Goal: Information Seeking & Learning: Learn about a topic

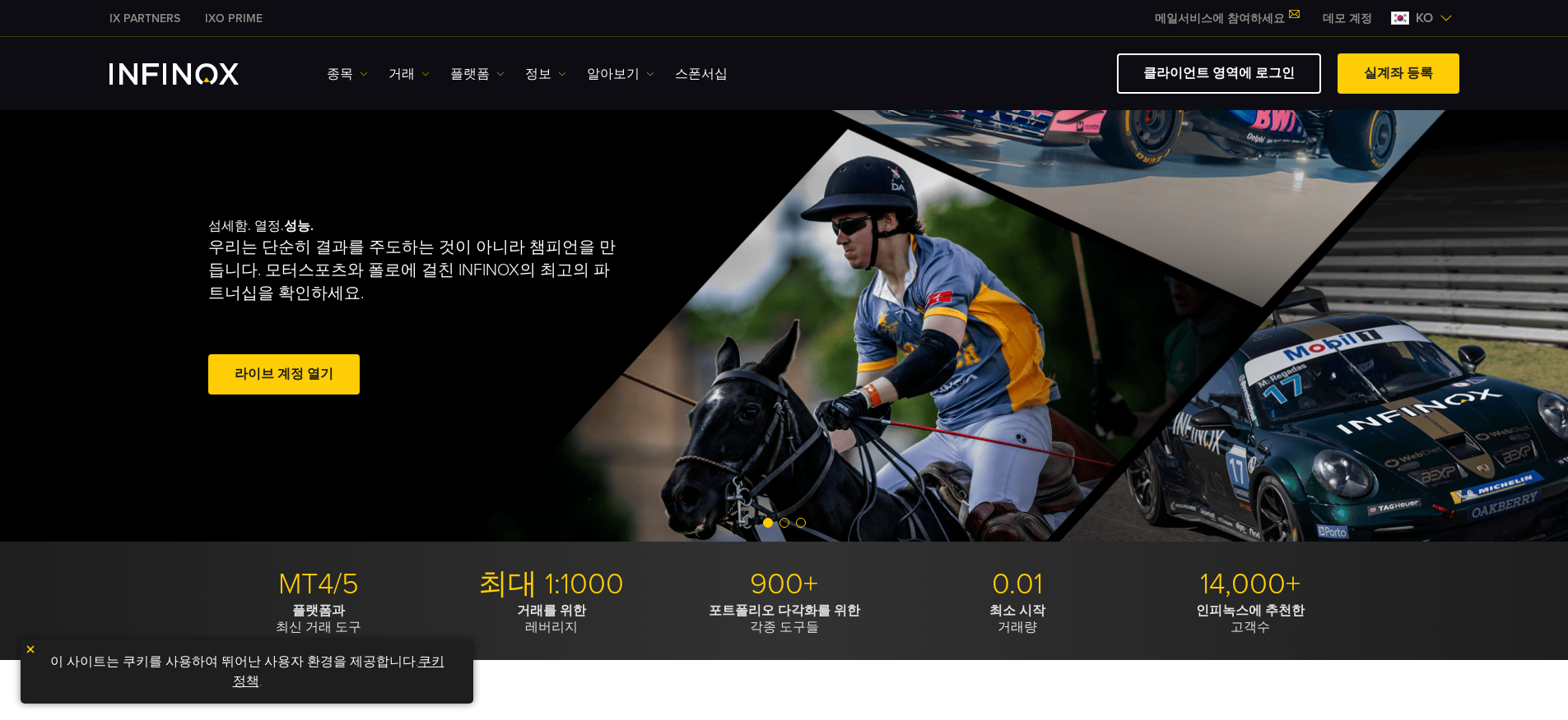
click at [497, 75] on ul "종목 종목 상품 정보 거래 계정 데모" at bounding box center [527, 73] width 401 height 19
click at [480, 74] on link "플랫폼" at bounding box center [477, 73] width 55 height 19
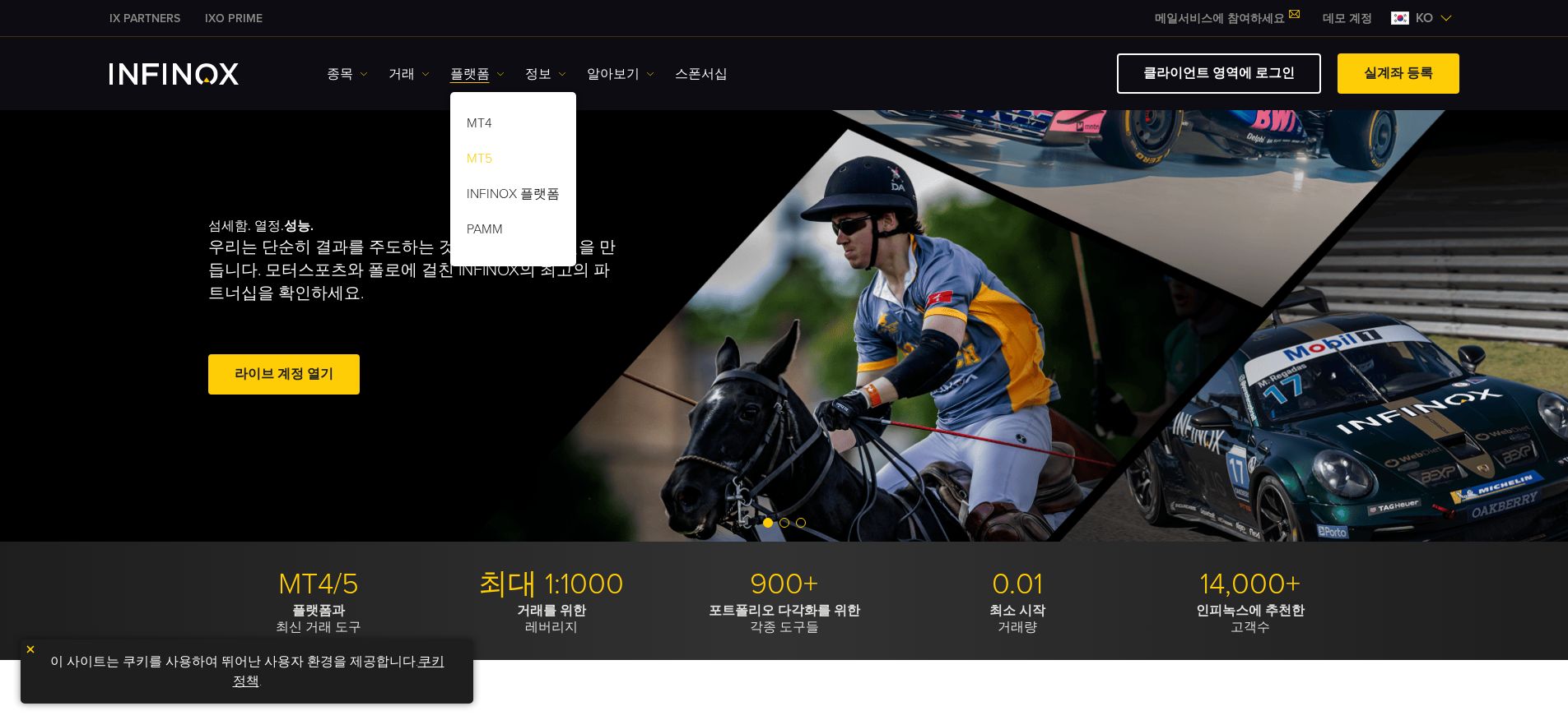
click at [481, 157] on link "MT5" at bounding box center [513, 161] width 126 height 35
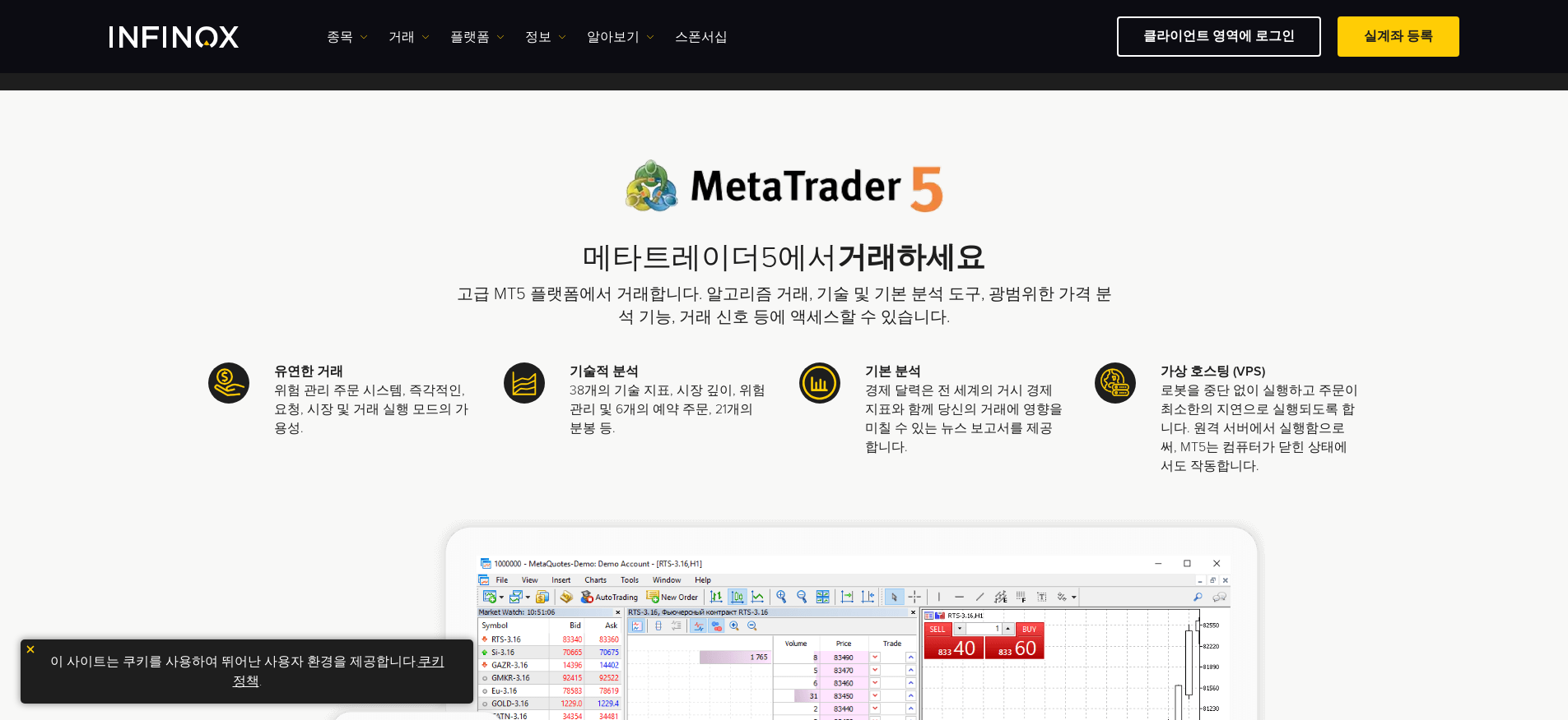
scroll to position [31, 0]
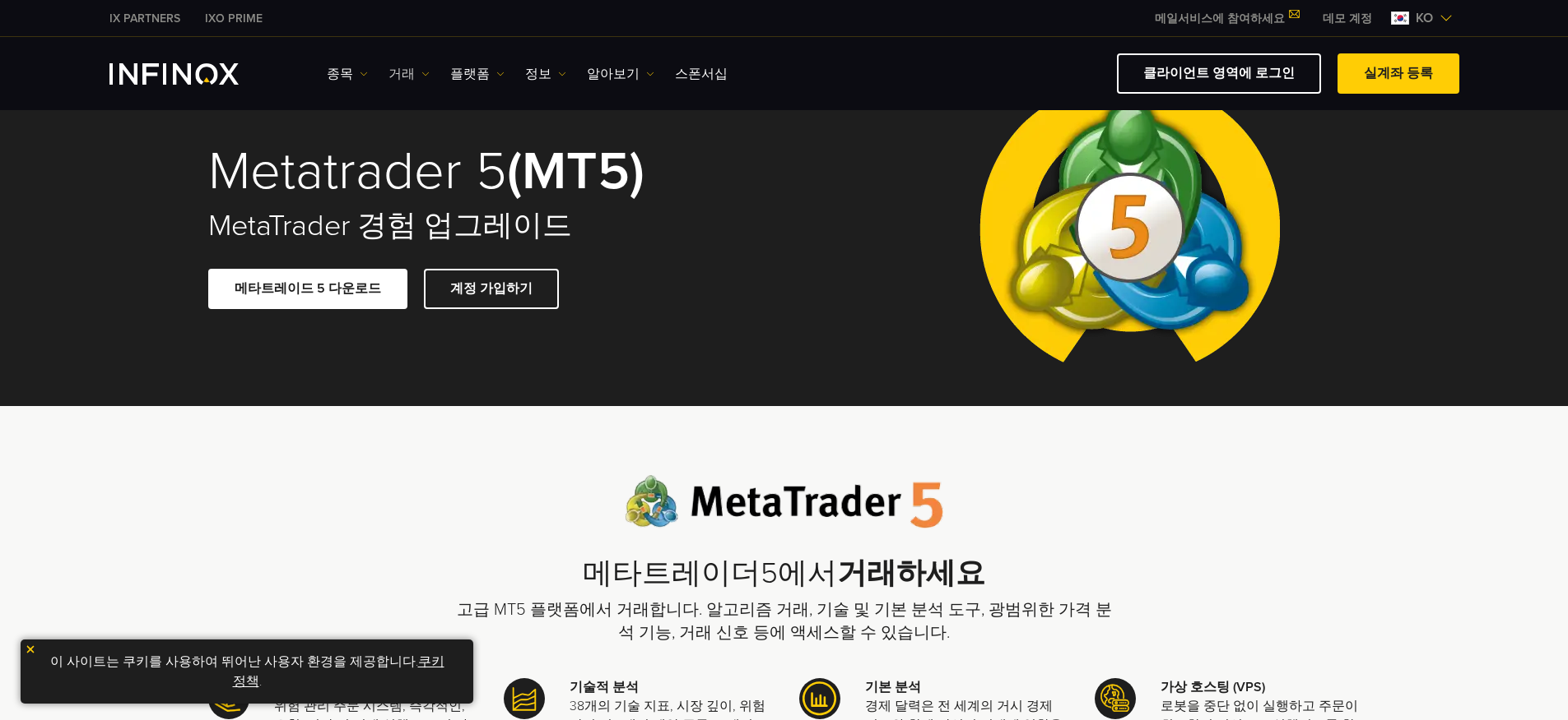
click at [402, 82] on link "거래" at bounding box center [408, 73] width 41 height 19
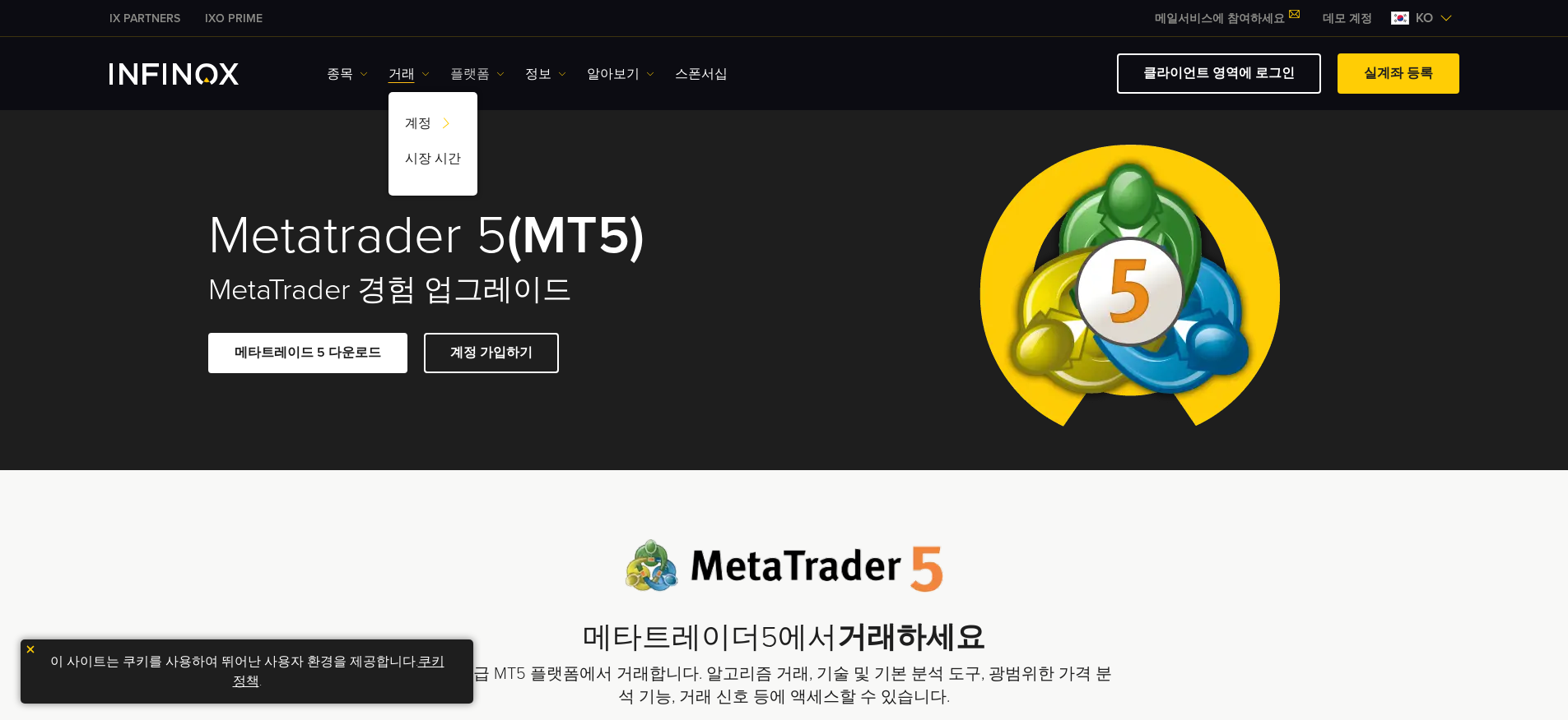
click at [470, 68] on link "플랫폼" at bounding box center [477, 73] width 55 height 19
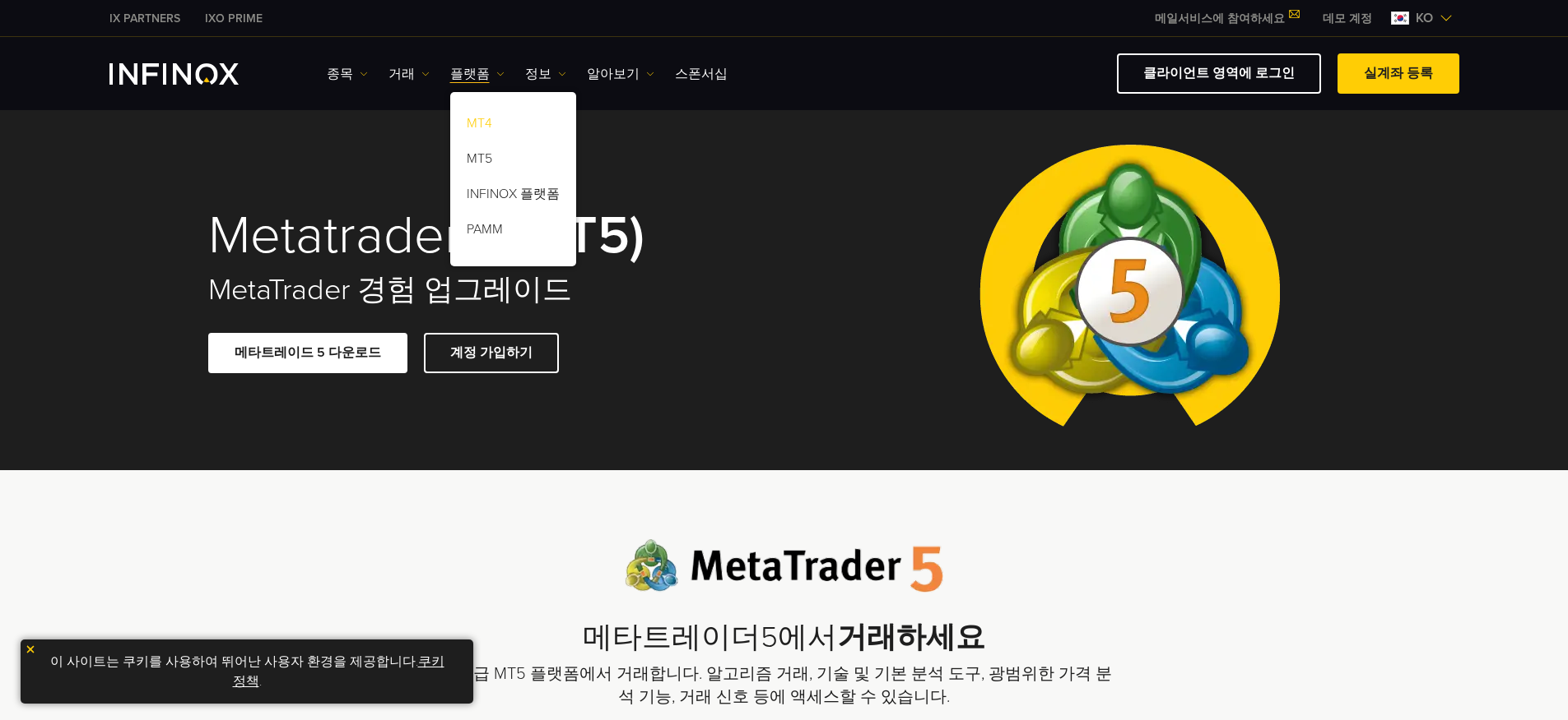
click at [480, 126] on link "MT4" at bounding box center [513, 126] width 126 height 35
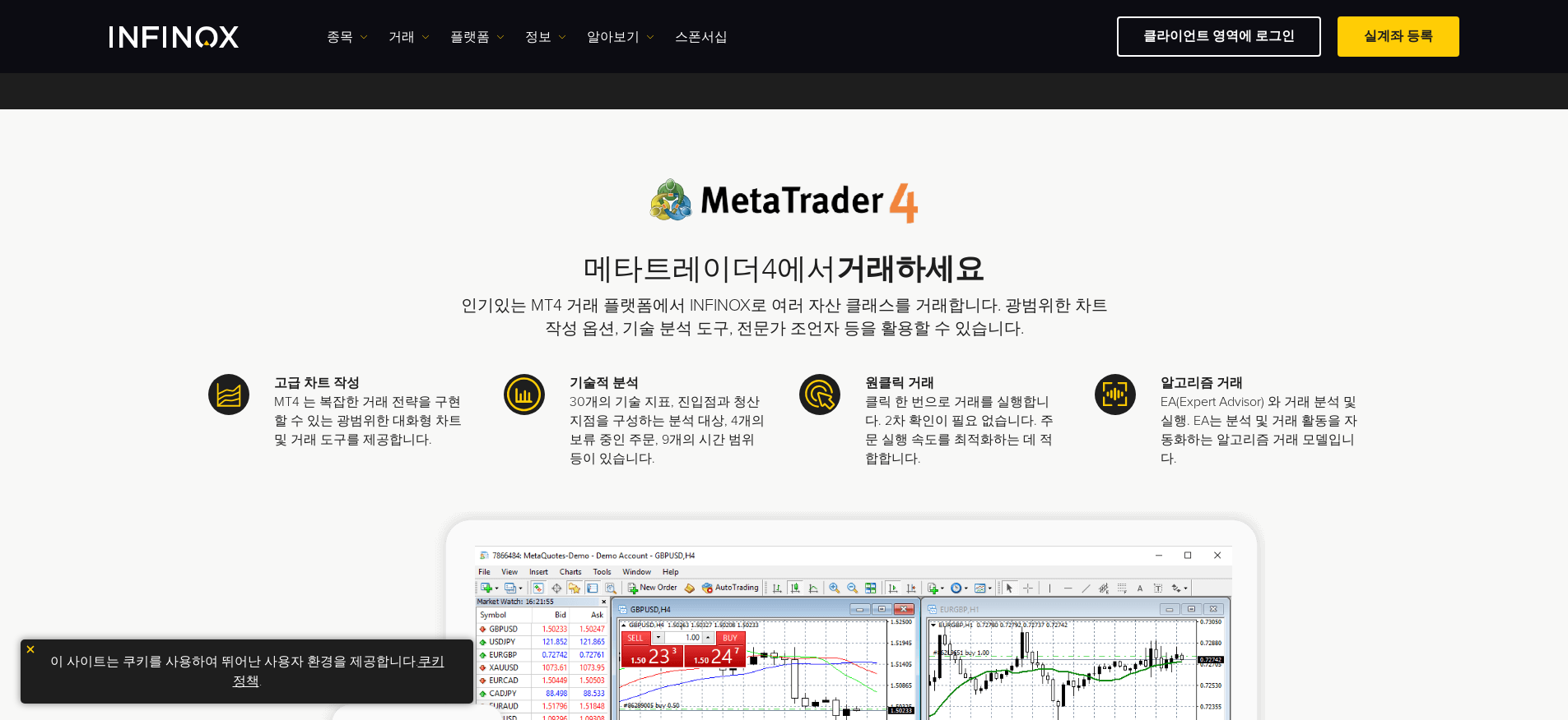
scroll to position [144, 0]
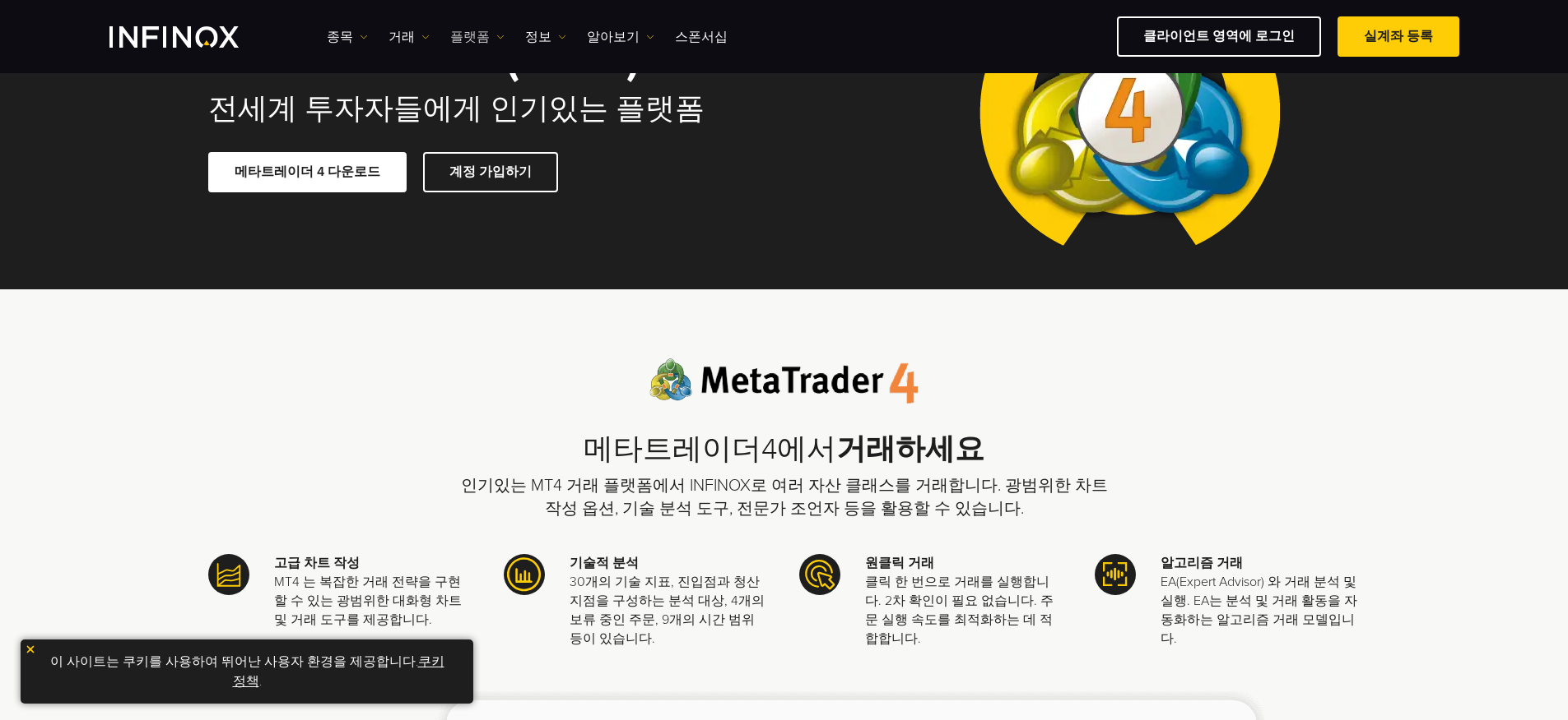
click at [465, 35] on link "플랫폼" at bounding box center [477, 36] width 55 height 19
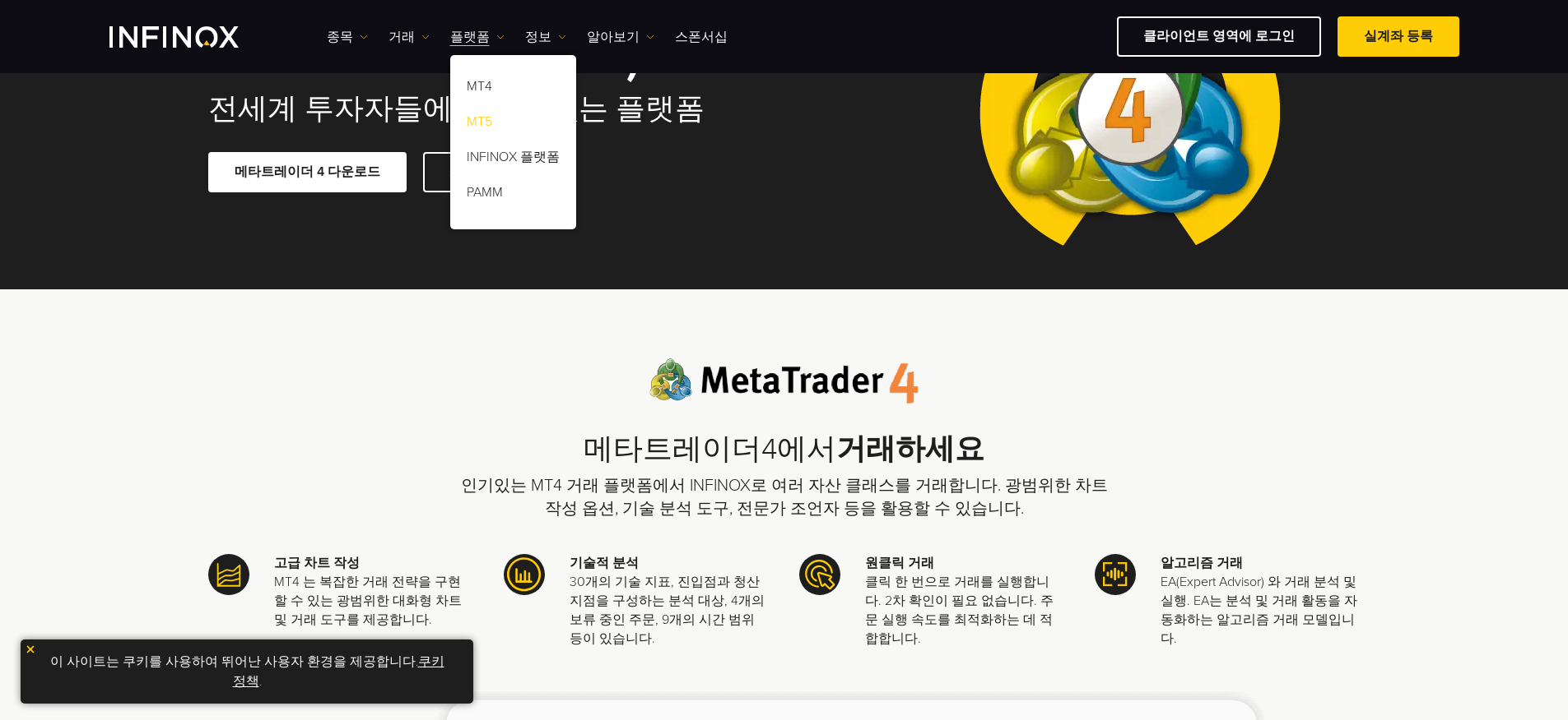
scroll to position [0, 0]
click at [486, 123] on link "MT5" at bounding box center [513, 124] width 126 height 35
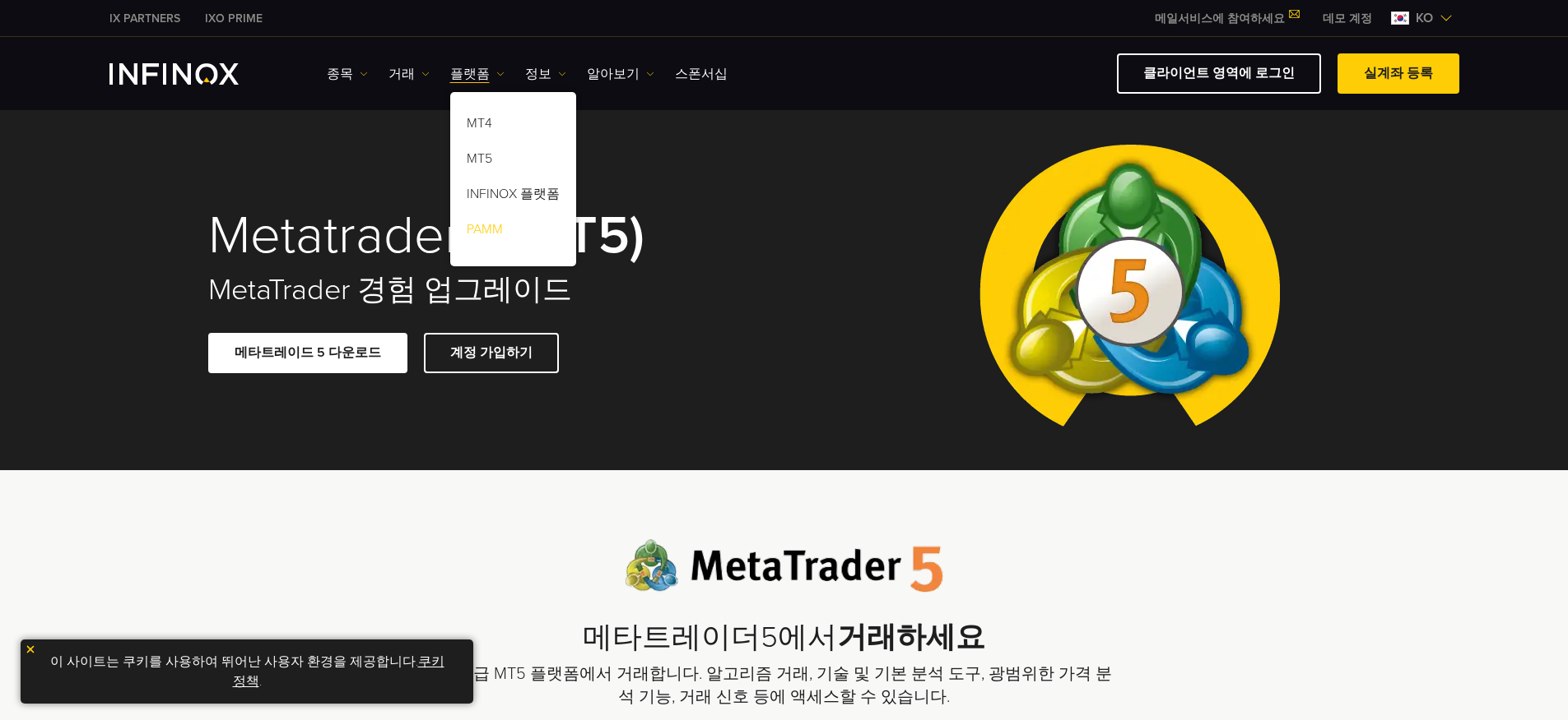
click at [480, 233] on link "PAMM" at bounding box center [513, 232] width 126 height 35
click at [478, 232] on link "PAMM" at bounding box center [513, 232] width 126 height 35
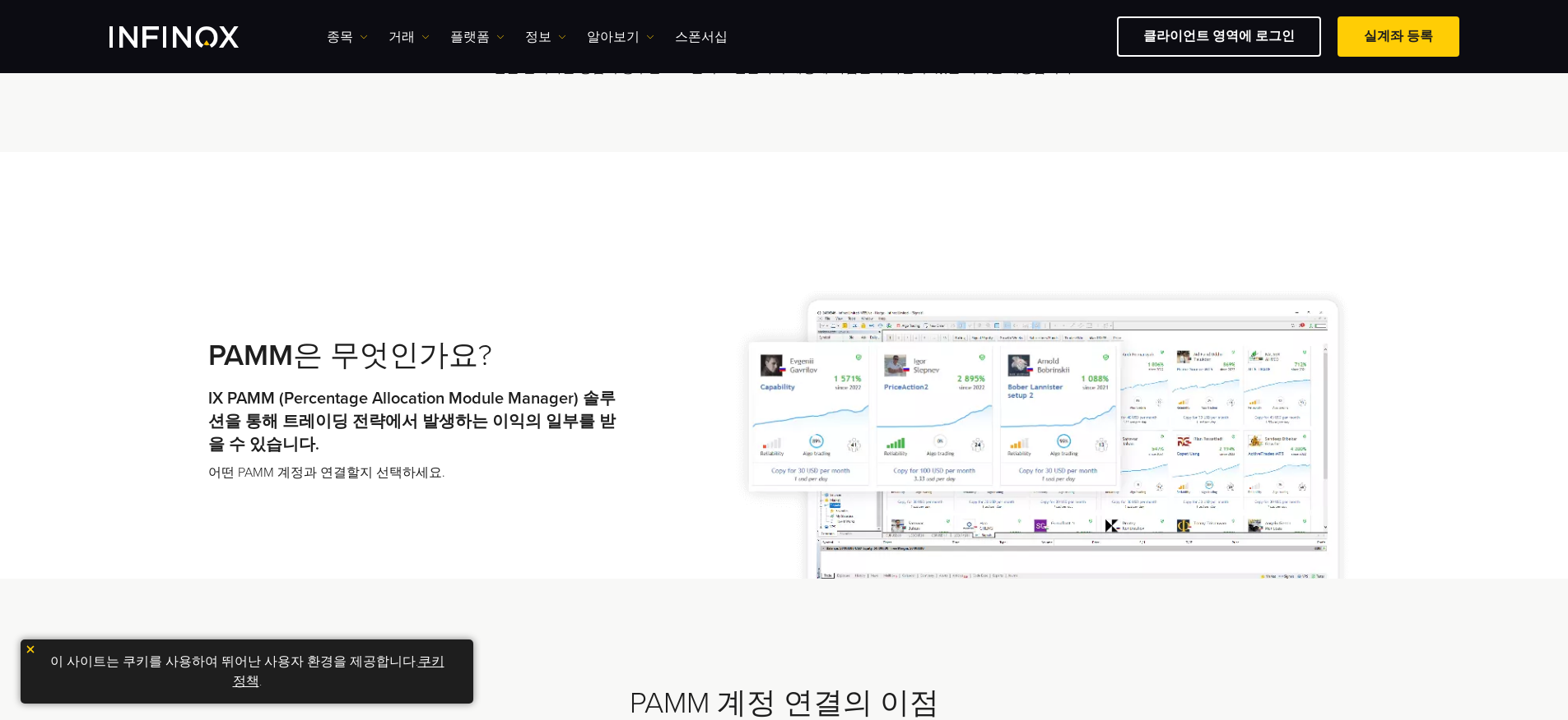
scroll to position [549, 0]
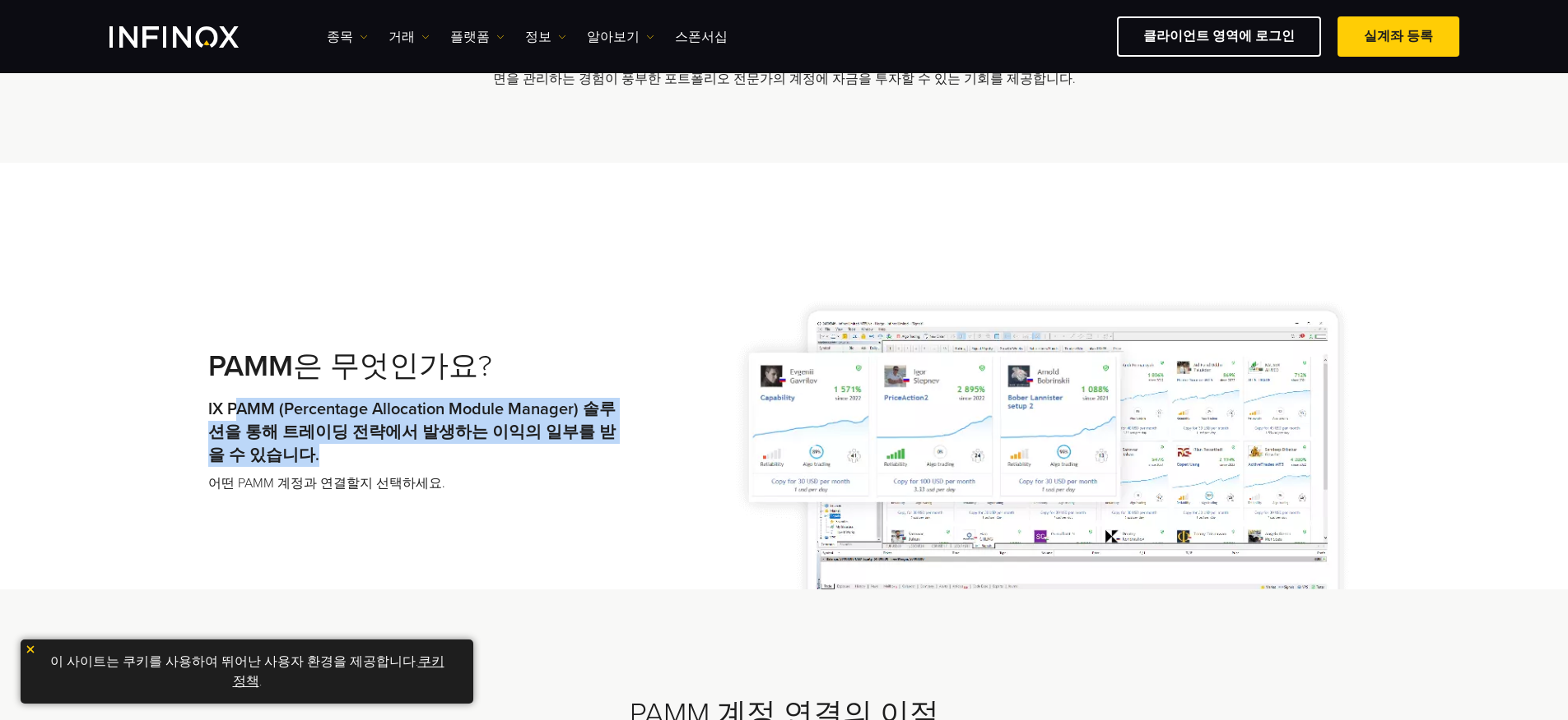
drag, startPoint x: 245, startPoint y: 412, endPoint x: 460, endPoint y: 458, distance: 219.9
click at [465, 456] on p "IX PAMM (Percentage Allocation Module Manager) 솔루션을 통해 트레이딩 전략에서 발생하는 이익의 일부를 받…" at bounding box center [417, 432] width 420 height 69
click at [445, 463] on p "IX PAMM (Percentage Allocation Module Manager) 솔루션을 통해 트레이딩 전략에서 발생하는 이익의 일부를 받…" at bounding box center [417, 432] width 420 height 69
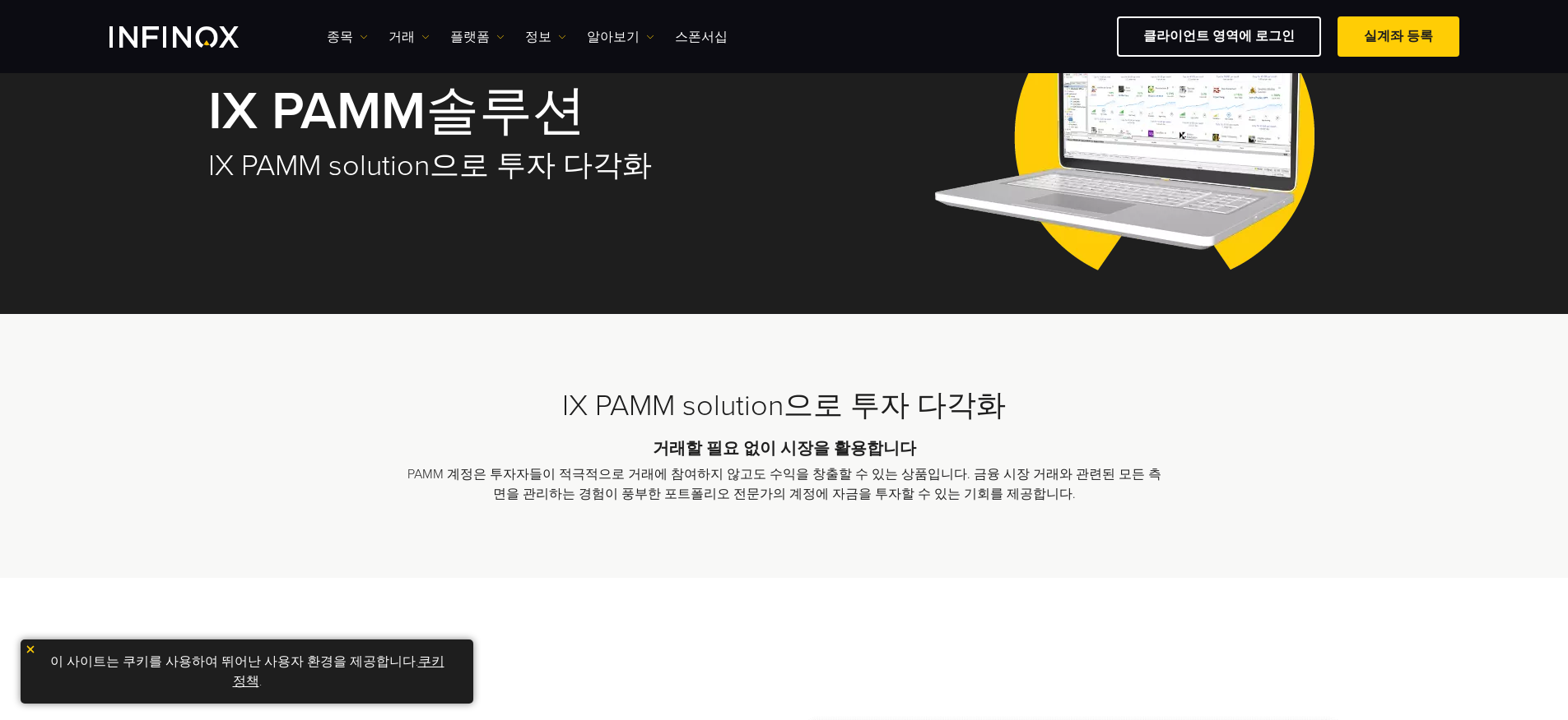
scroll to position [0, 0]
